Goal: Task Accomplishment & Management: Use online tool/utility

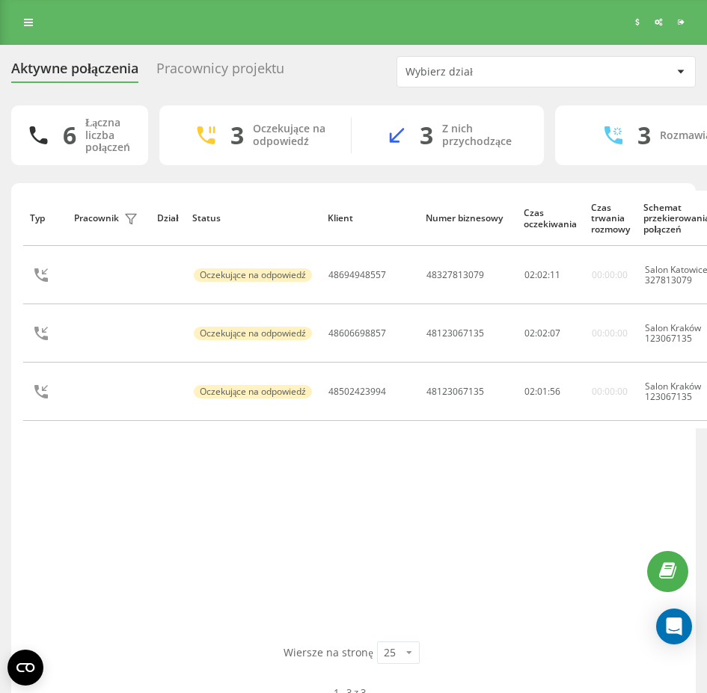
click at [597, 450] on div "Typ Pracownik filtra Dział Status Klient Numer biznesowy Czas oczekiwania Czas …" at bounding box center [353, 416] width 661 height 451
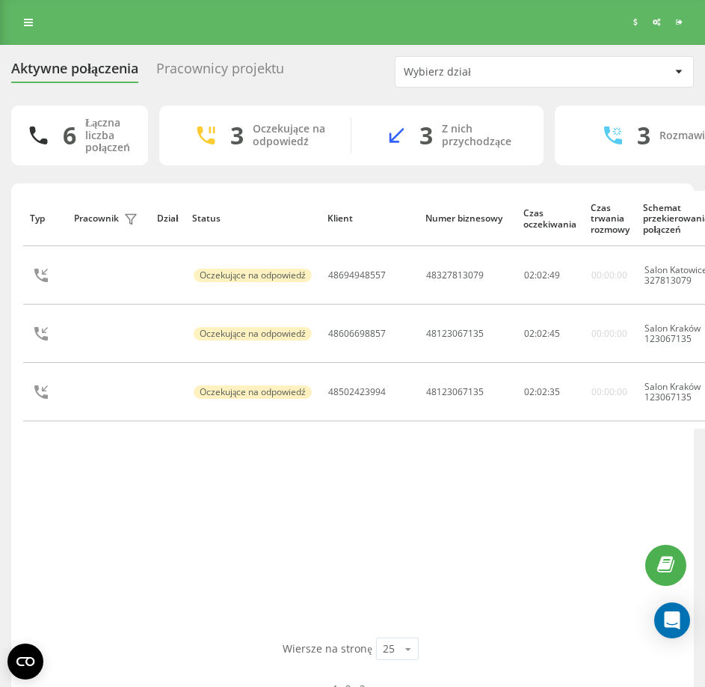
click at [492, 524] on div "Typ Pracownik filtra Dział Status Klient Numer biznesowy Czas oczekiwania Czas …" at bounding box center [352, 414] width 659 height 447
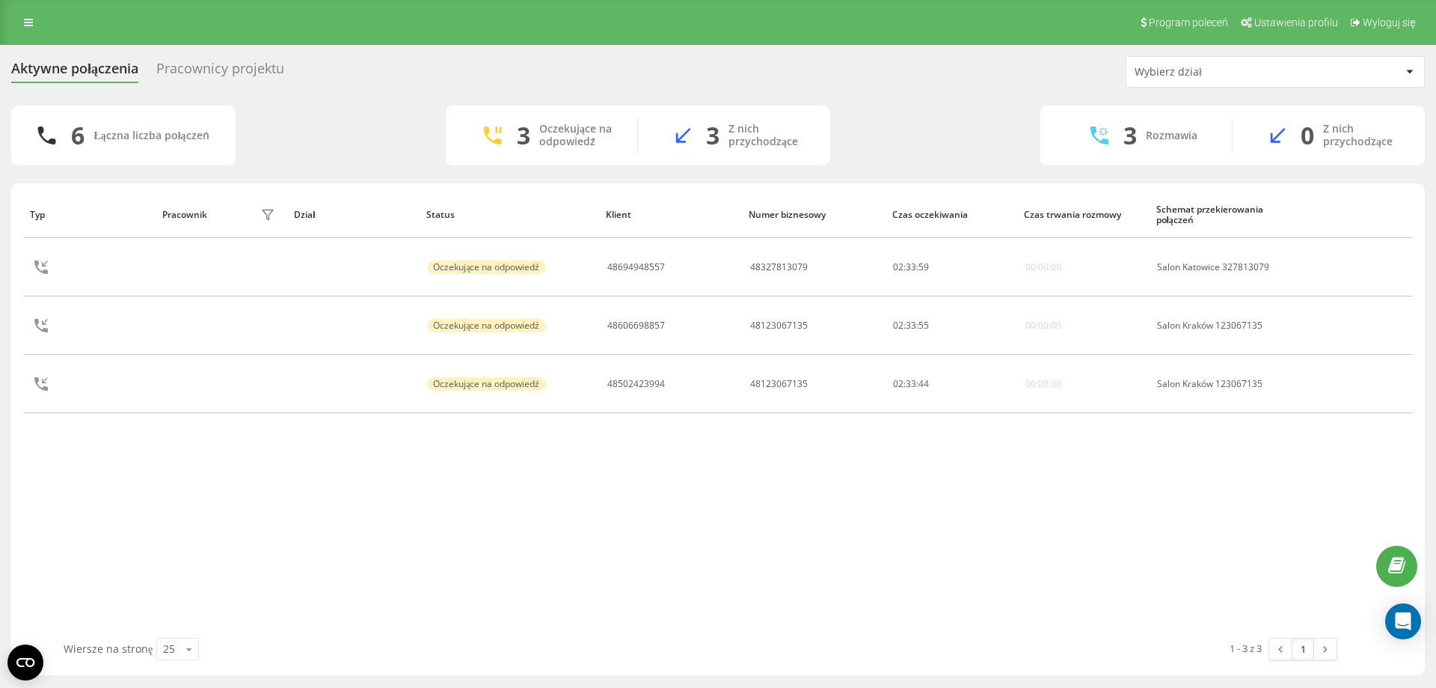
click at [474, 588] on div "Typ Pracownik filtra Dział Status Klient Numer biznesowy Czas oczekiwania Czas …" at bounding box center [718, 414] width 1390 height 447
click at [706, 533] on div "Typ Pracownik filtra Dział Status Klient Numer biznesowy Czas oczekiwania Czas …" at bounding box center [718, 414] width 1390 height 447
click at [478, 70] on div "Aktywne połączenia Pracownicy projektu Wybierz dział" at bounding box center [718, 71] width 1414 height 31
